Goal: Use online tool/utility: Use online tool/utility

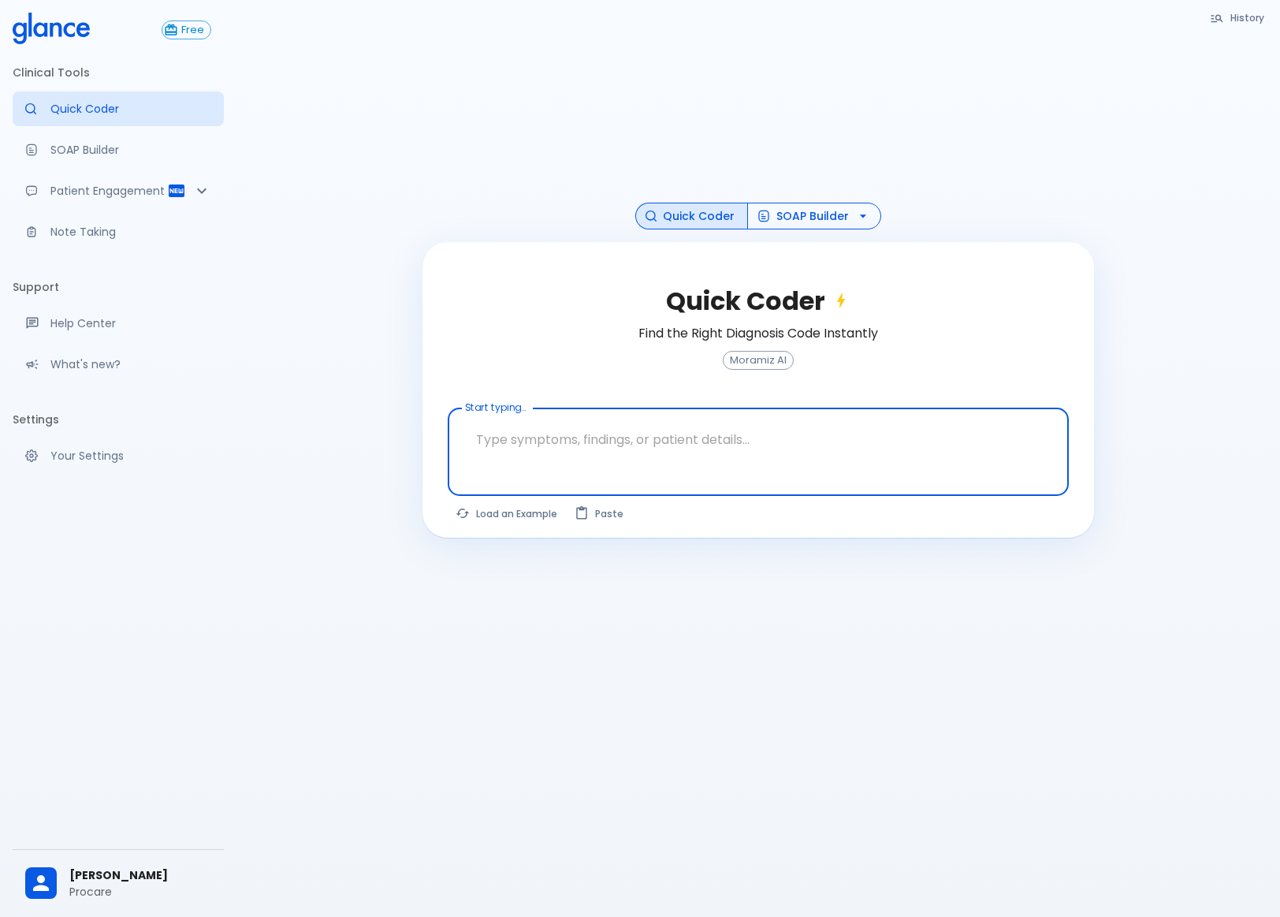
click at [800, 210] on button "SOAP Builder" at bounding box center [814, 217] width 134 height 28
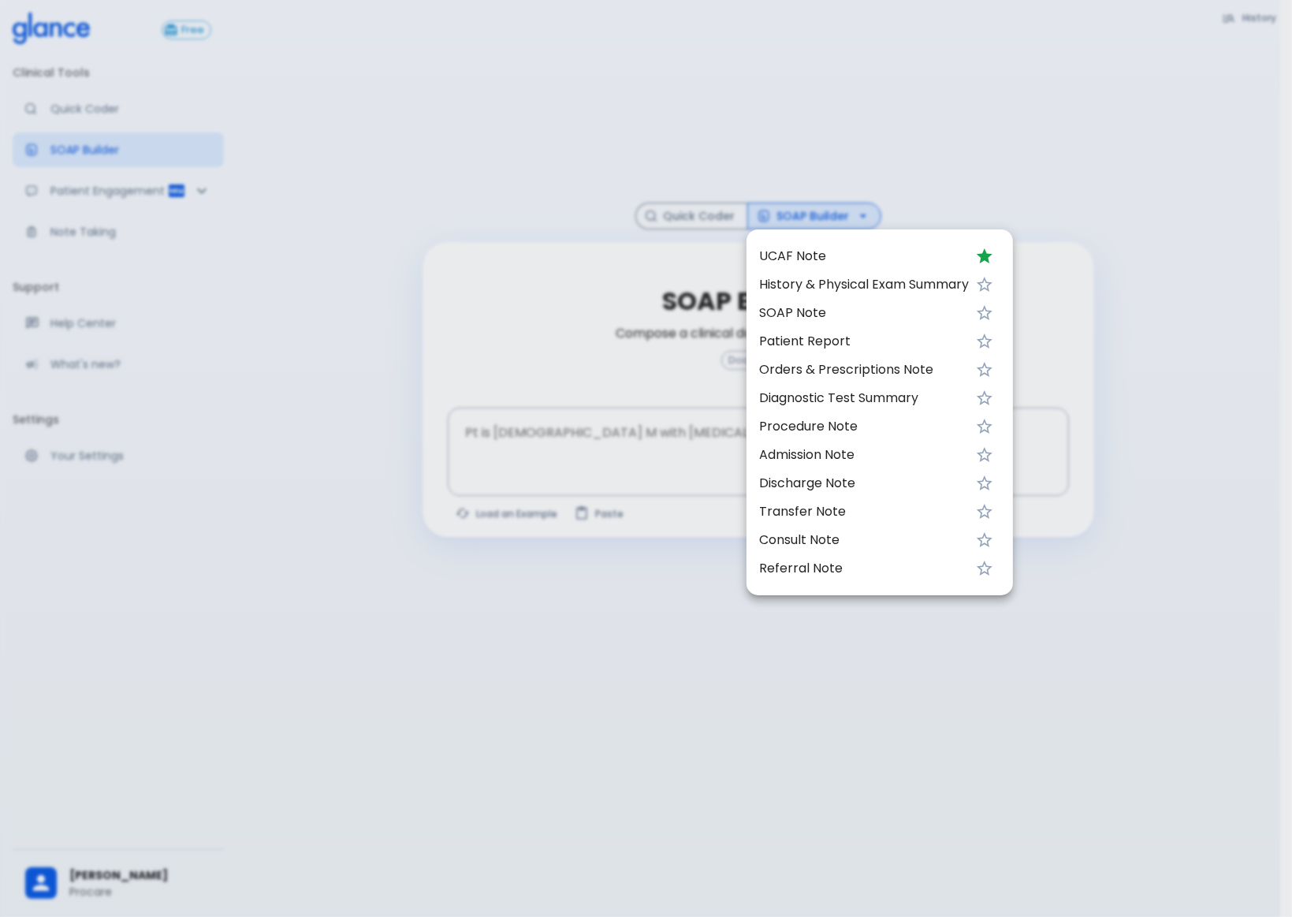
click at [795, 244] on li "UCAF Note" at bounding box center [880, 256] width 266 height 28
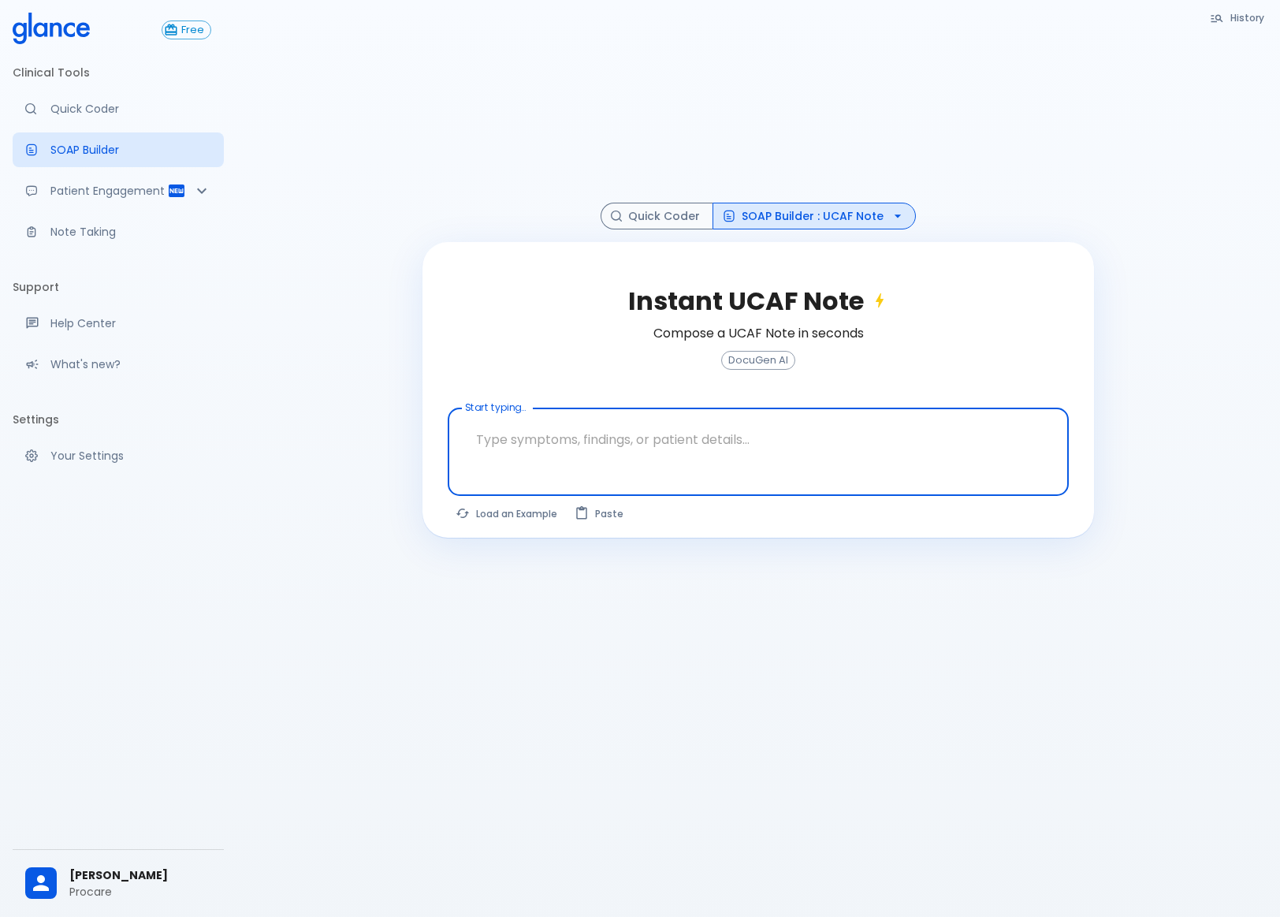
paste textarea "33 yr [DEMOGRAPHIC_DATA] presented with frequent episodes of fast heart rate an…"
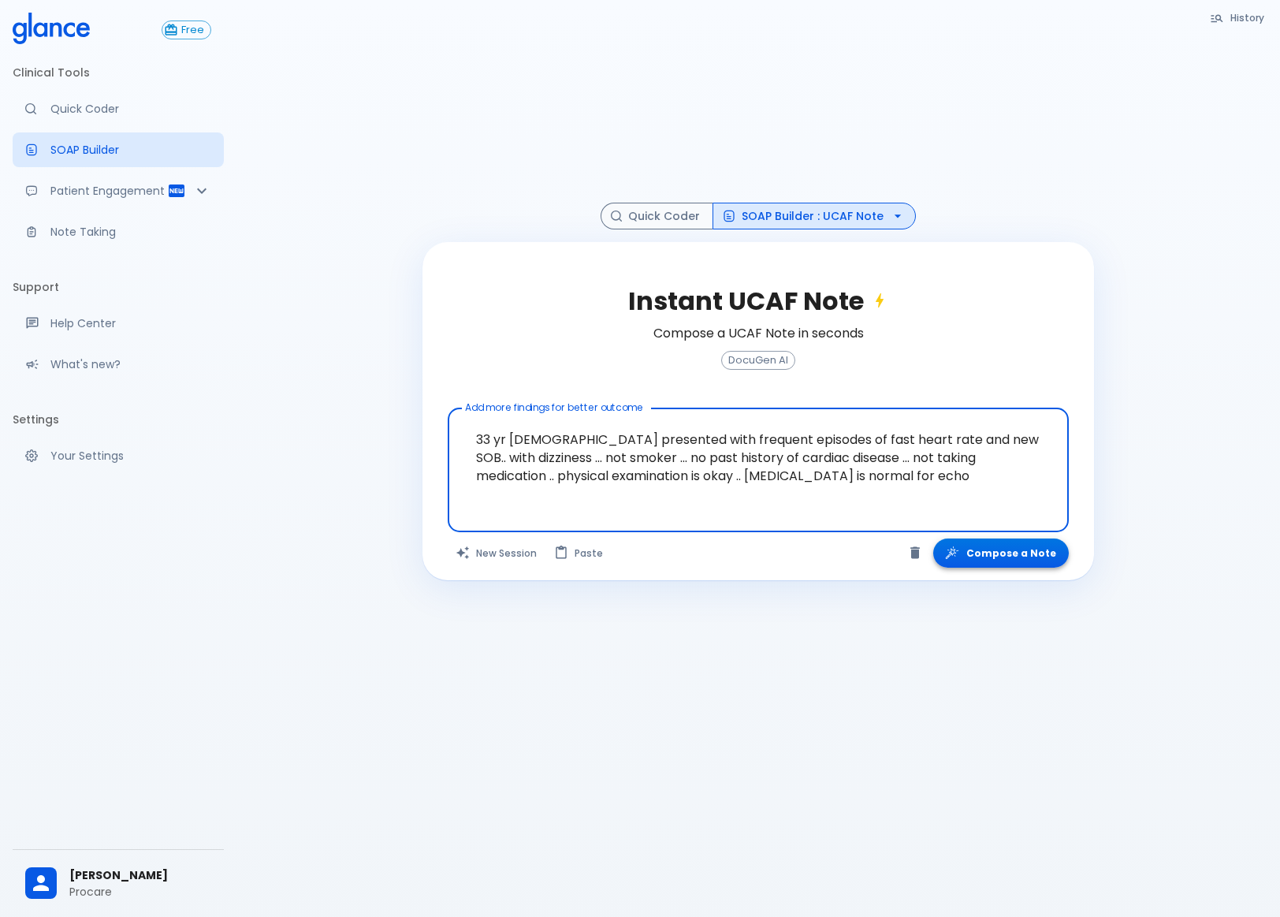
type textarea "33 yr [DEMOGRAPHIC_DATA] presented with frequent episodes of fast heart rate an…"
click at [1000, 553] on button "Compose a Note" at bounding box center [1002, 553] width 136 height 29
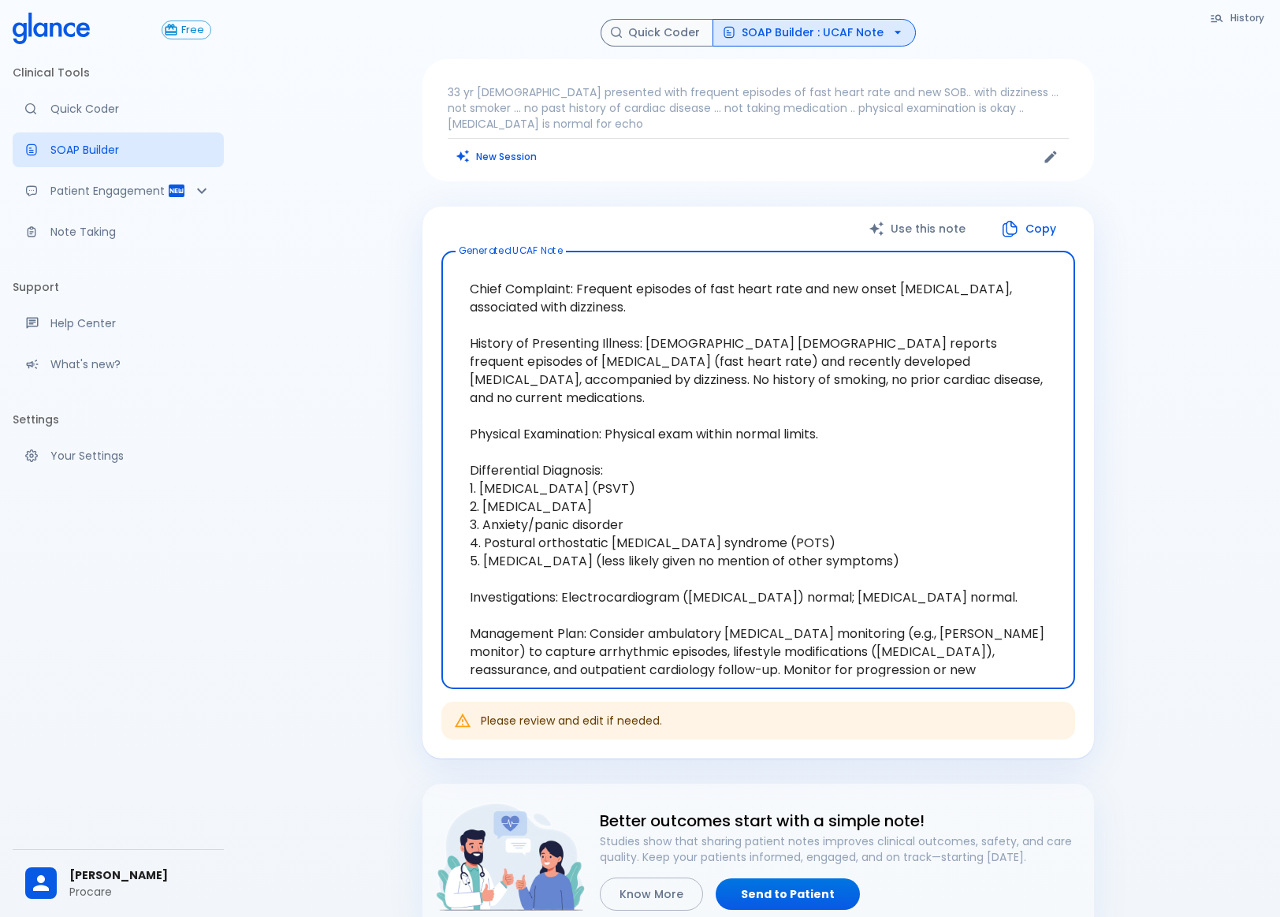
drag, startPoint x: 945, startPoint y: 637, endPoint x: 456, endPoint y: 269, distance: 612.6
click at [456, 269] on textarea "Chief Complaint: Frequent episodes of fast heart rate and new onset [MEDICAL_DA…" at bounding box center [759, 470] width 612 height 412
click at [890, 477] on textarea "Chief Complaint: Frequent episodes of fast heart rate and new onset [MEDICAL_DA…" at bounding box center [759, 470] width 612 height 412
click at [777, 560] on textarea "Chief Complaint: Frequent episodes of fast heart rate and new onset [MEDICAL_DA…" at bounding box center [759, 470] width 612 height 412
click at [703, 90] on p "33 yr [DEMOGRAPHIC_DATA] presented with frequent episodes of fast heart rate an…" at bounding box center [758, 107] width 621 height 47
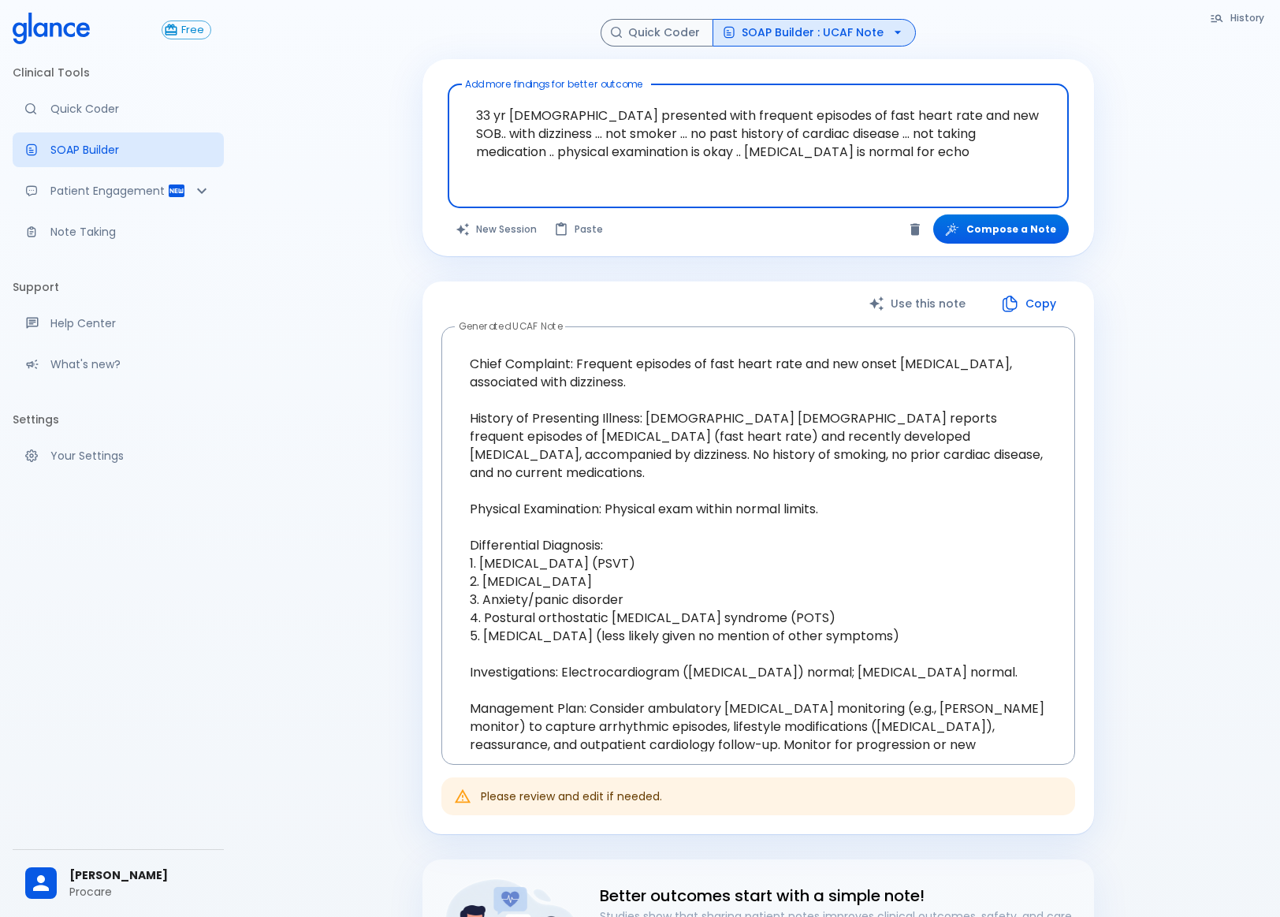
click at [770, 155] on textarea "33 yr [DEMOGRAPHIC_DATA] presented with frequent episodes of fast heart rate an…" at bounding box center [758, 134] width 599 height 86
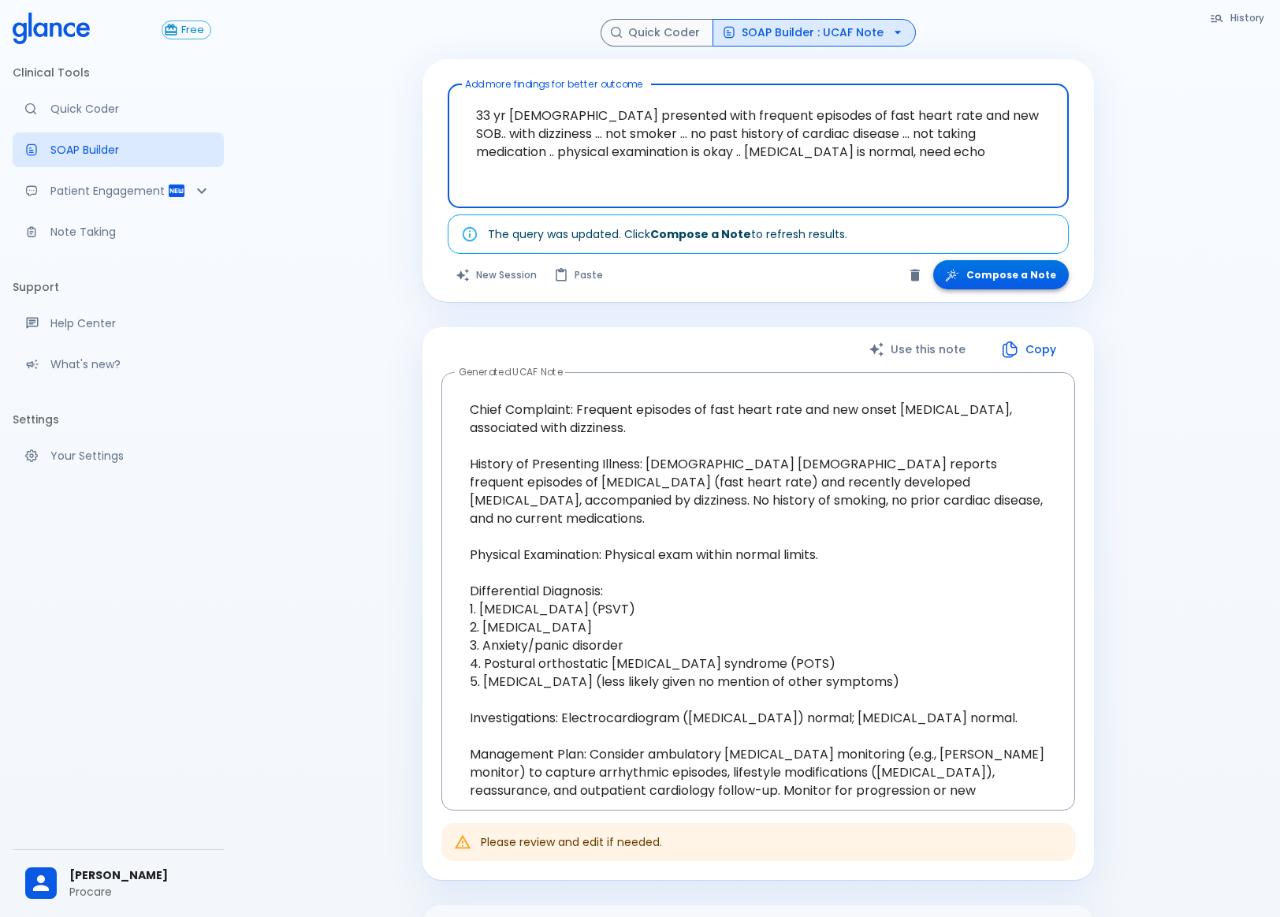
type textarea "33 yr [DEMOGRAPHIC_DATA] presented with frequent episodes of fast heart rate an…"
click at [990, 277] on button "Compose a Note" at bounding box center [1002, 274] width 136 height 29
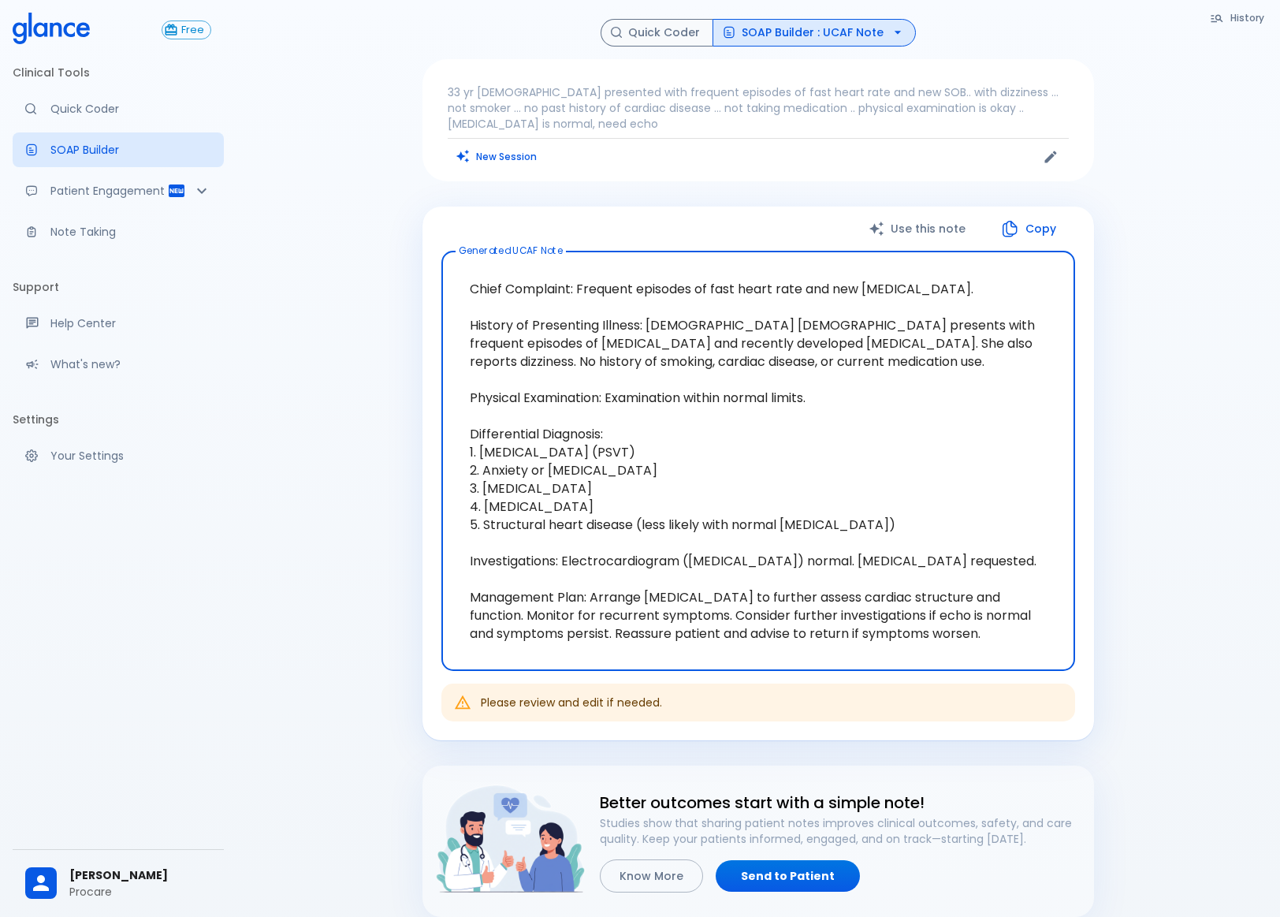
drag, startPoint x: 729, startPoint y: 617, endPoint x: 1022, endPoint y: 643, distance: 294.5
click at [1022, 643] on textarea "Chief Complaint: Frequent episodes of fast heart rate and new [MEDICAL_DATA]. H…" at bounding box center [759, 461] width 612 height 394
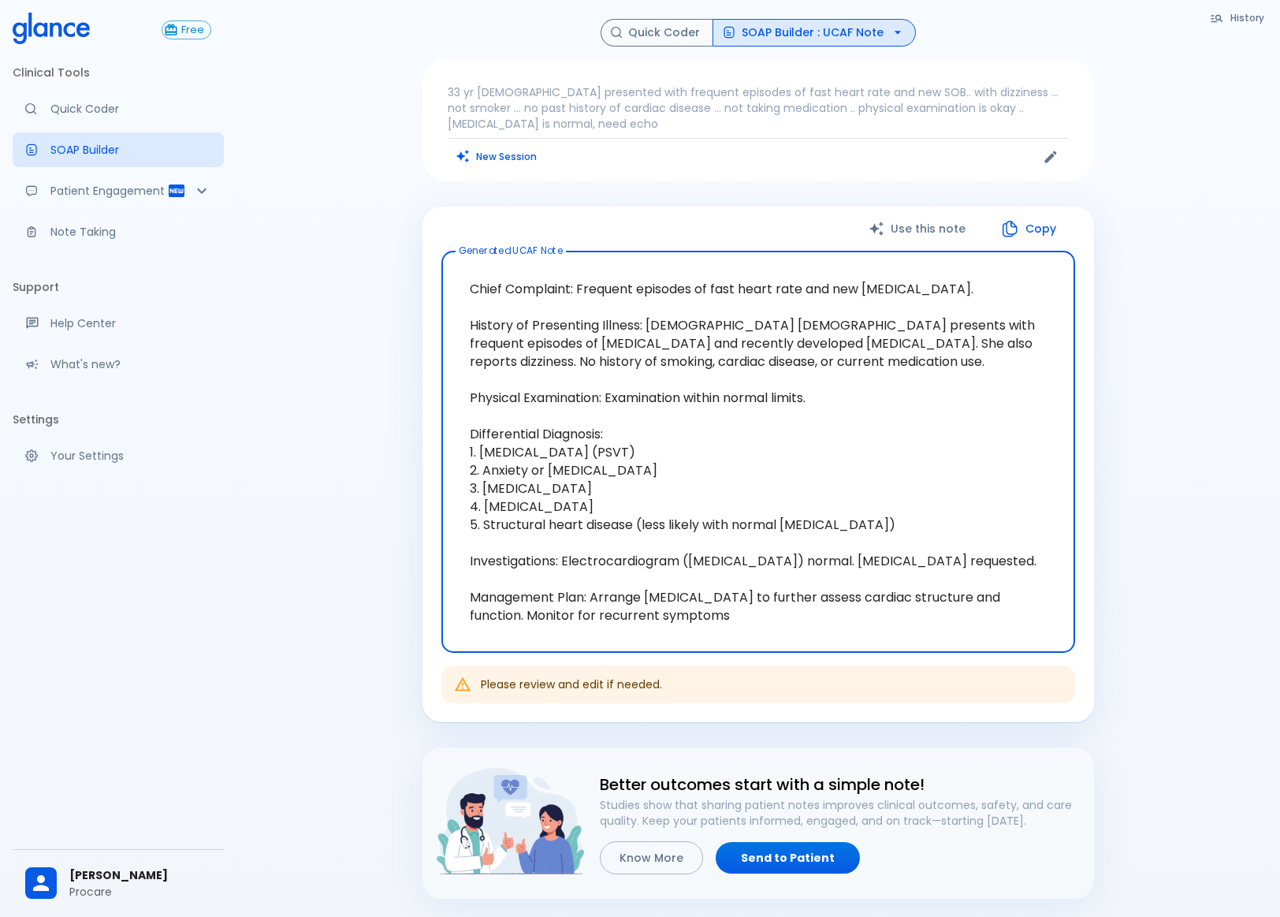
drag, startPoint x: 527, startPoint y: 617, endPoint x: 754, endPoint y: 632, distance: 227.5
click at [754, 632] on textarea "Chief Complaint: Frequent episodes of fast heart rate and new [MEDICAL_DATA]. H…" at bounding box center [759, 452] width 612 height 376
drag, startPoint x: 539, startPoint y: 621, endPoint x: 439, endPoint y: 308, distance: 328.6
click at [439, 308] on div "Use this note Copy Generated UCAF Note Chief Complaint: Frequent episodes of fa…" at bounding box center [759, 465] width 672 height 516
click at [915, 453] on textarea "Chief Complaint: Frequent episodes of fast heart rate and new [MEDICAL_DATA]. H…" at bounding box center [759, 452] width 612 height 376
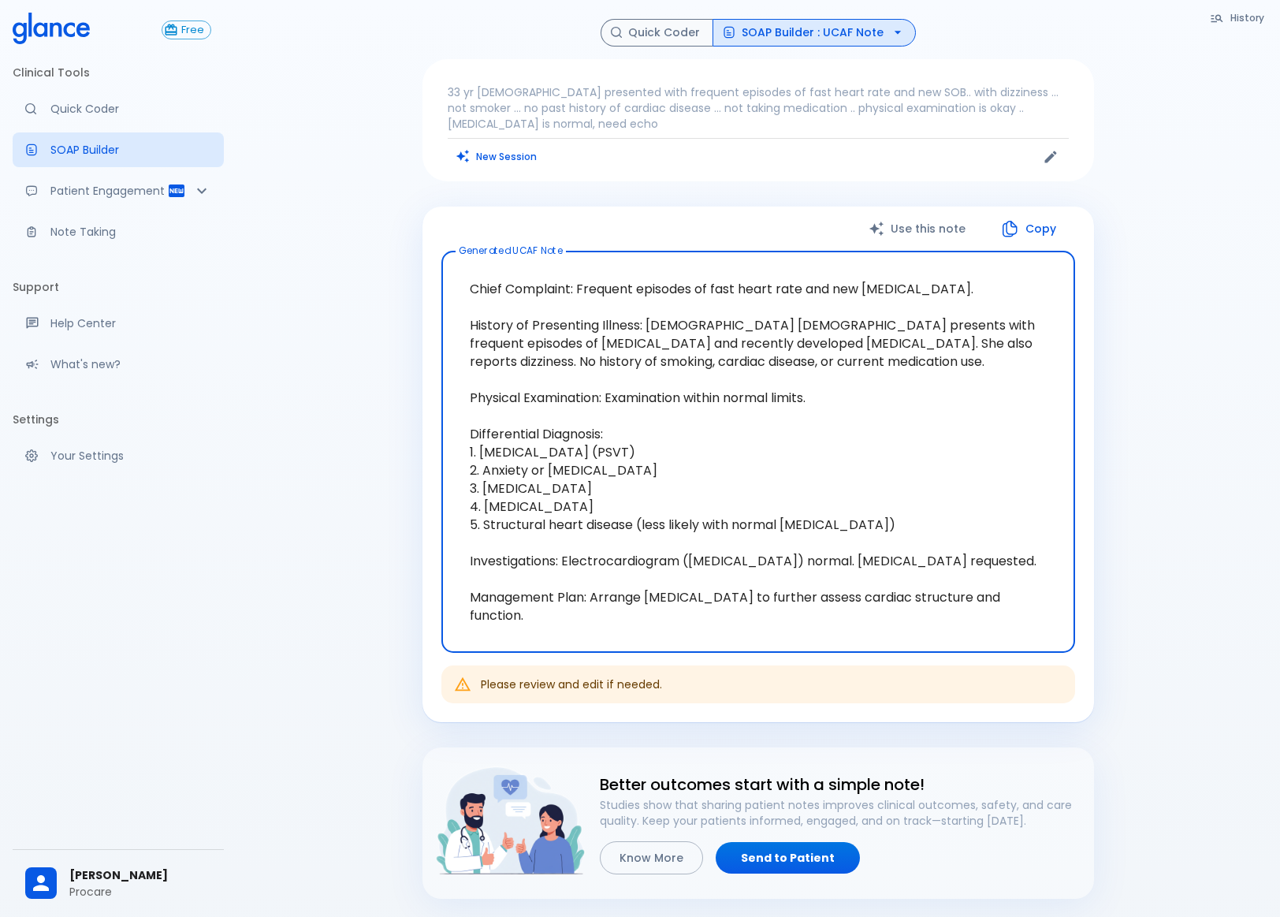
type textarea "Chief Complaint: Frequent episodes of fast heart rate and new [MEDICAL_DATA]. H…"
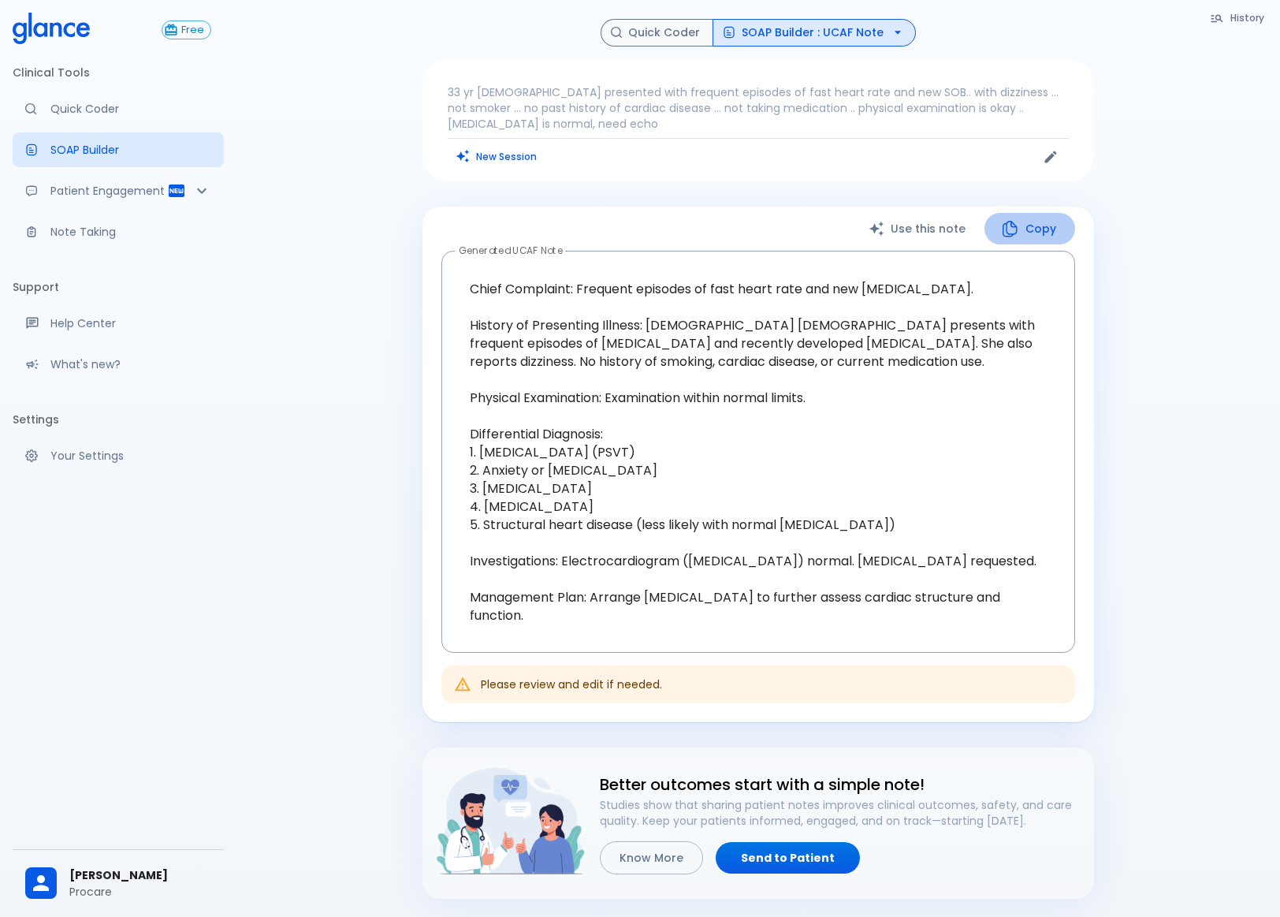
click at [1015, 228] on icon "button" at bounding box center [1010, 228] width 19 height 19
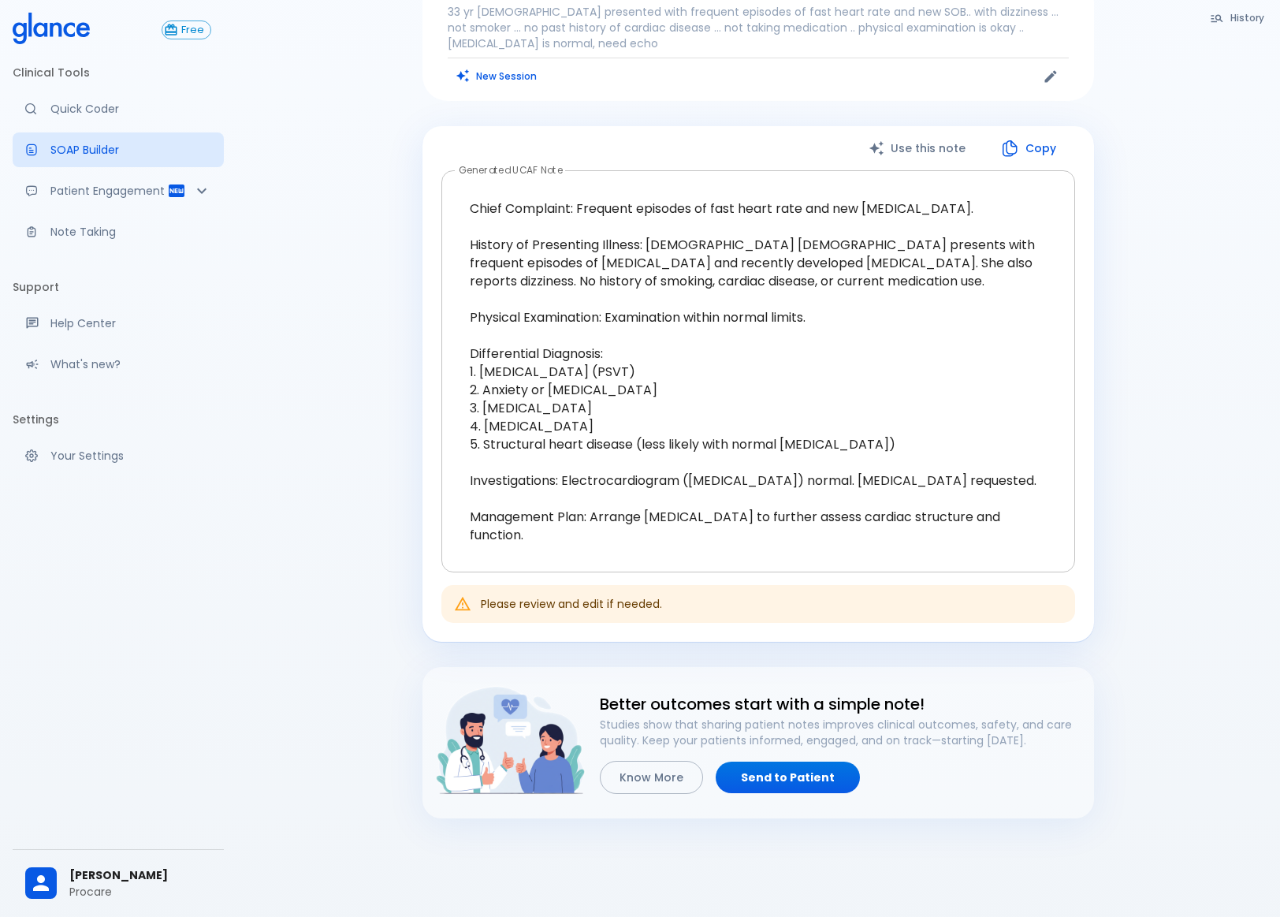
scroll to position [125, 0]
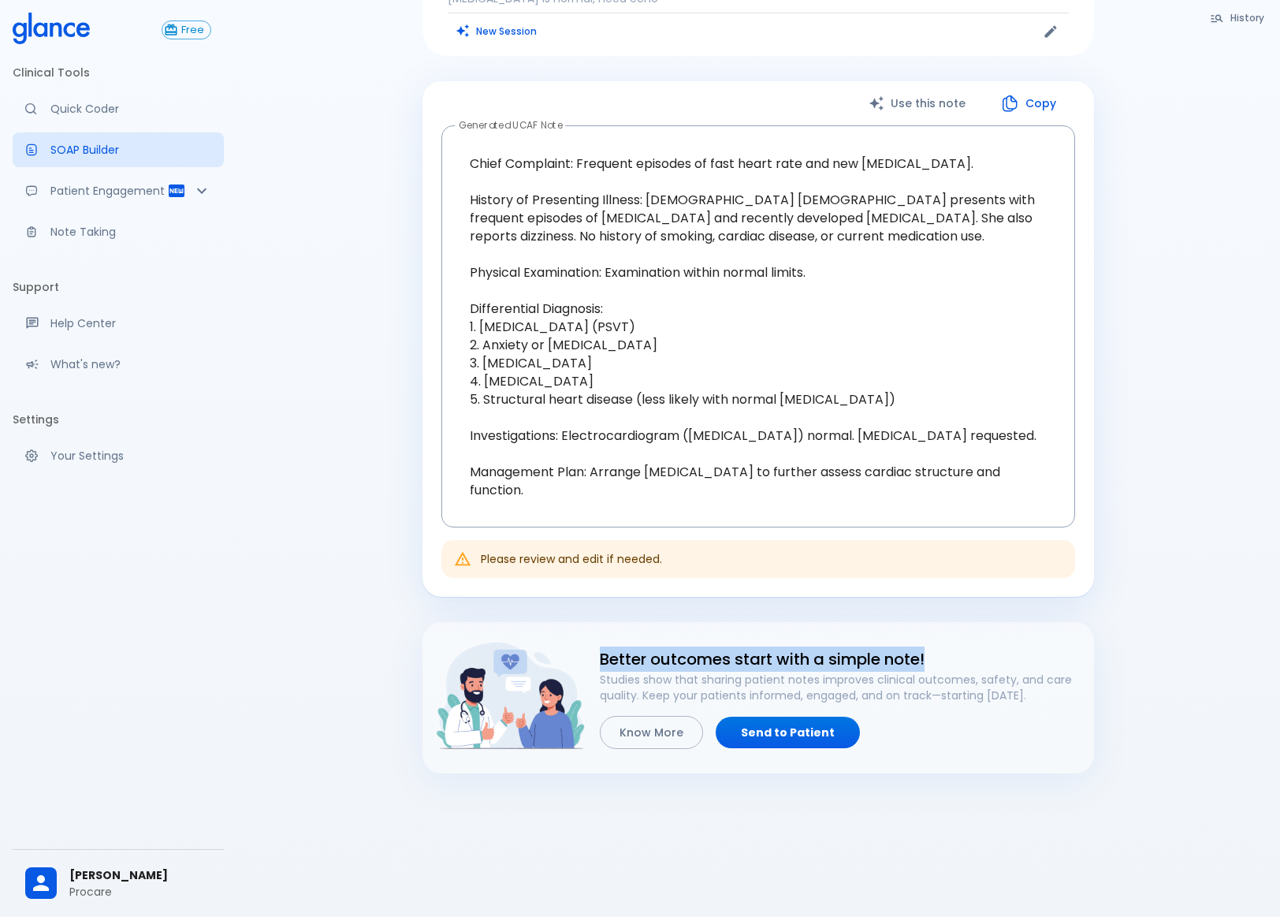
drag, startPoint x: 935, startPoint y: 649, endPoint x: 580, endPoint y: 661, distance: 355.0
click at [580, 661] on div "Better outcomes start with a simple note! Studies show that sharing patient not…" at bounding box center [828, 685] width 507 height 129
click at [306, 580] on div "History Quick Coder SOAP Builder : UCAF Note 33 yr [DEMOGRAPHIC_DATA] presented…" at bounding box center [759, 397] width 1044 height 1044
